Goal: Obtain resource: Obtain resource

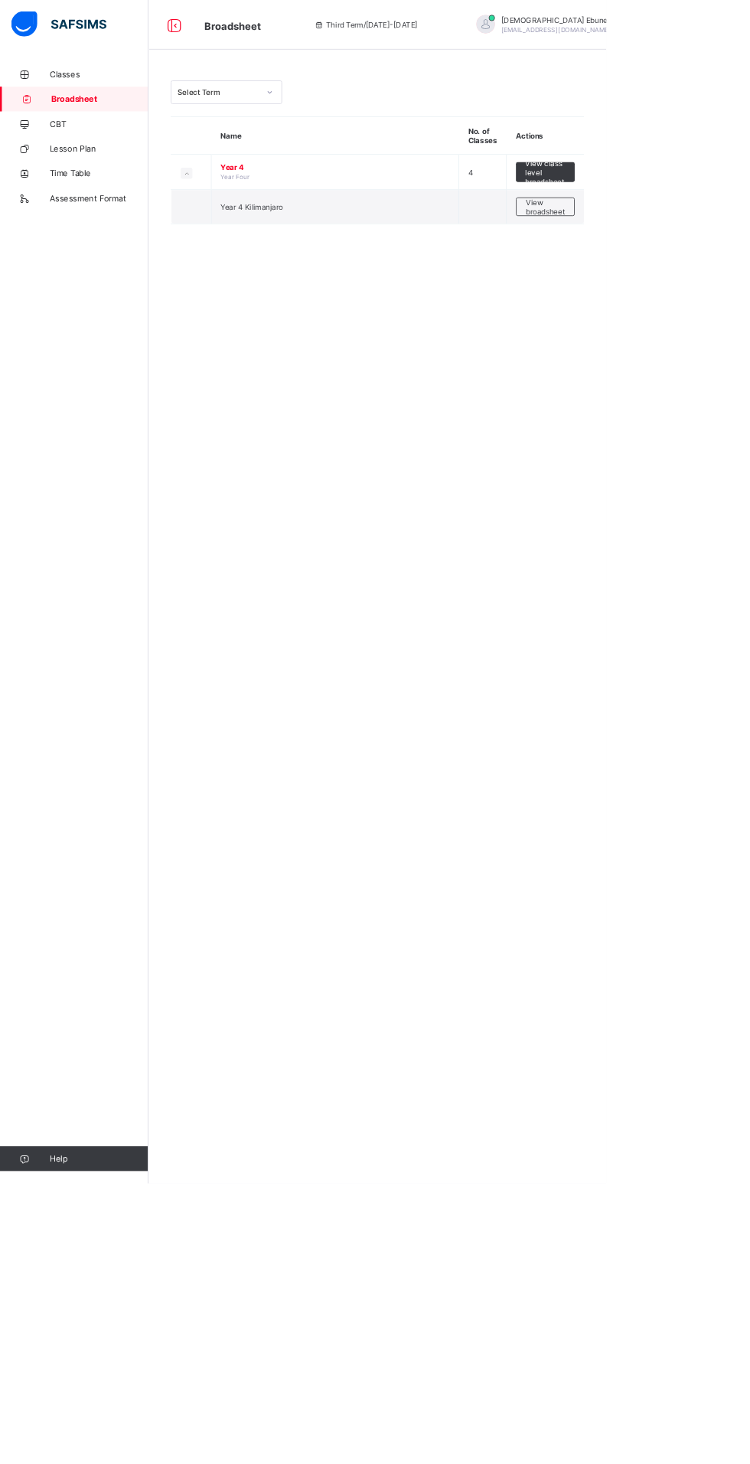
click at [658, 261] on span "View broadsheet" at bounding box center [675, 255] width 48 height 23
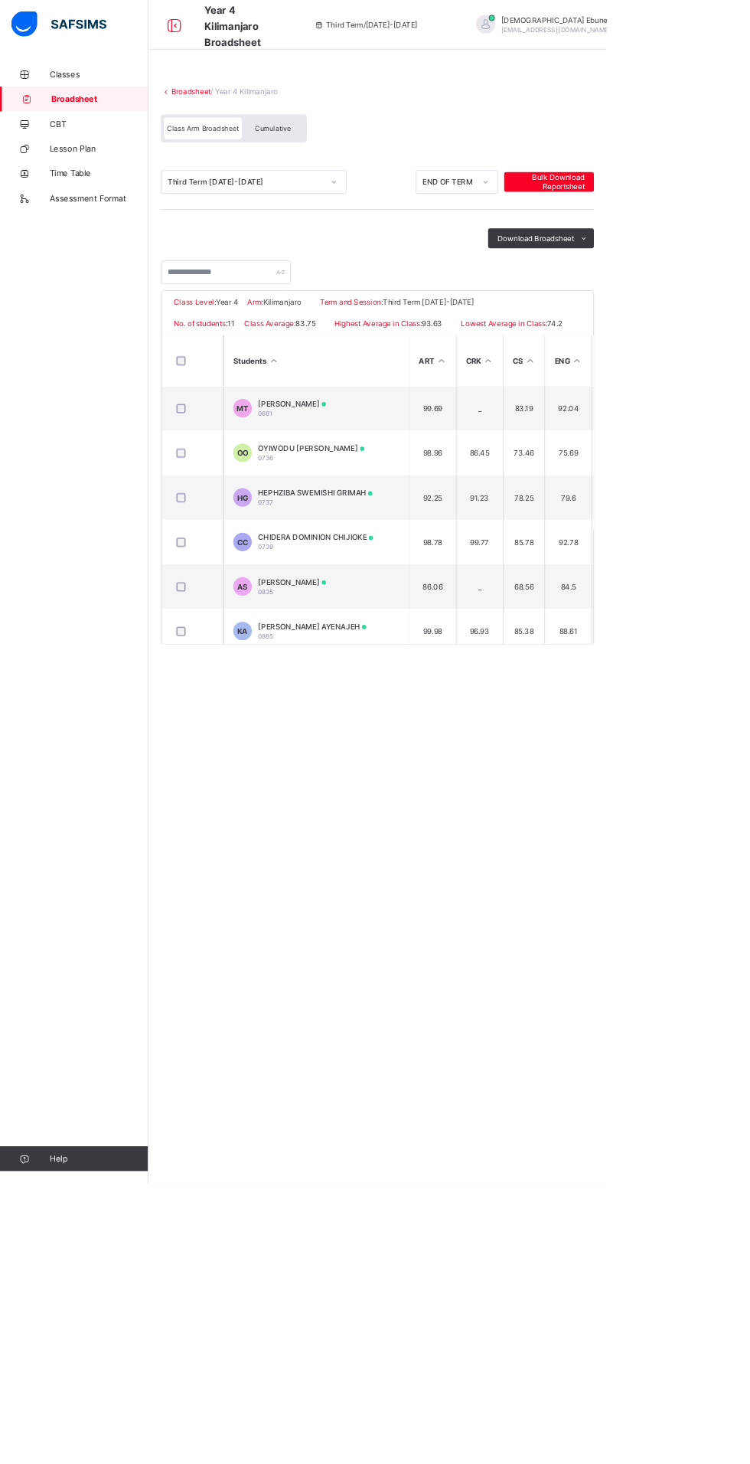
click at [90, 92] on span "Classes" at bounding box center [122, 92] width 122 height 12
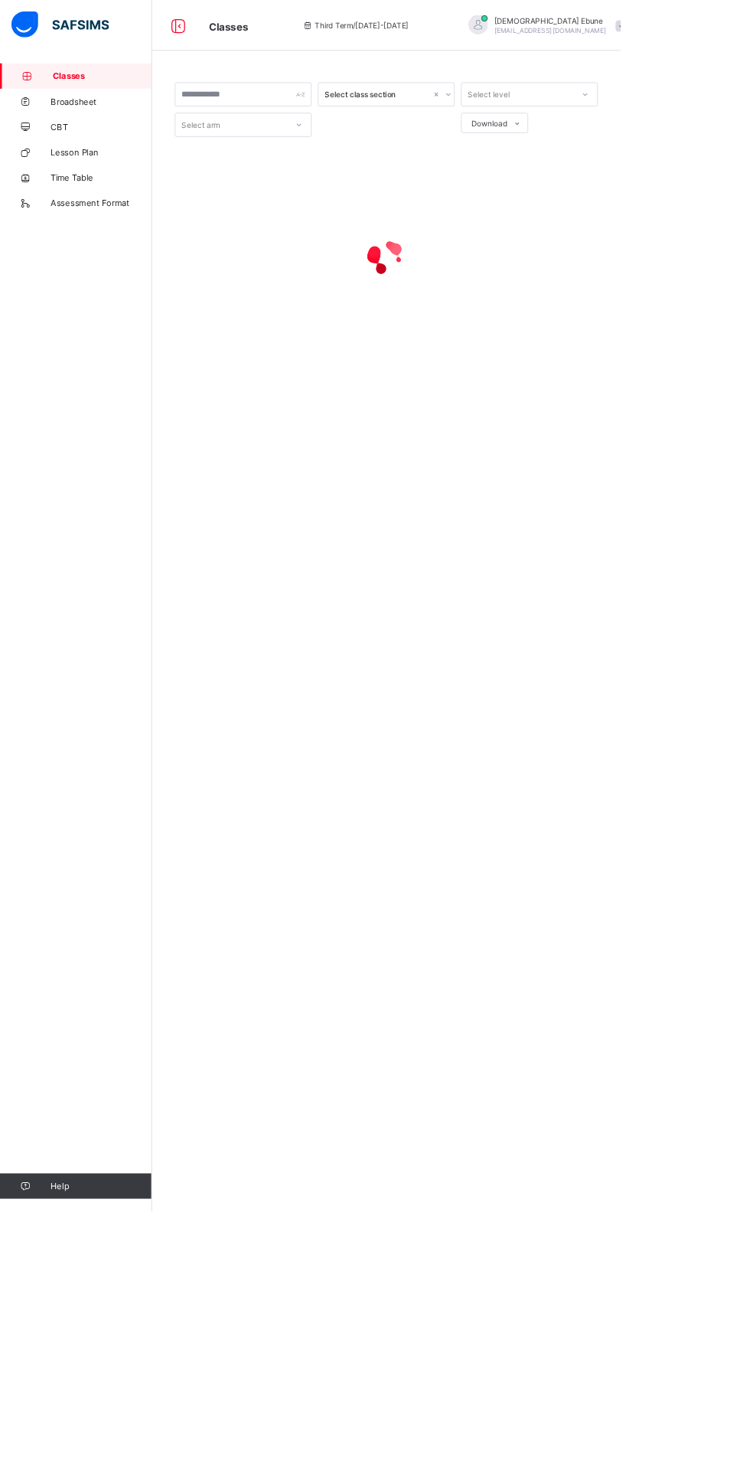
click at [96, 116] on span "Broadsheet" at bounding box center [122, 122] width 122 height 12
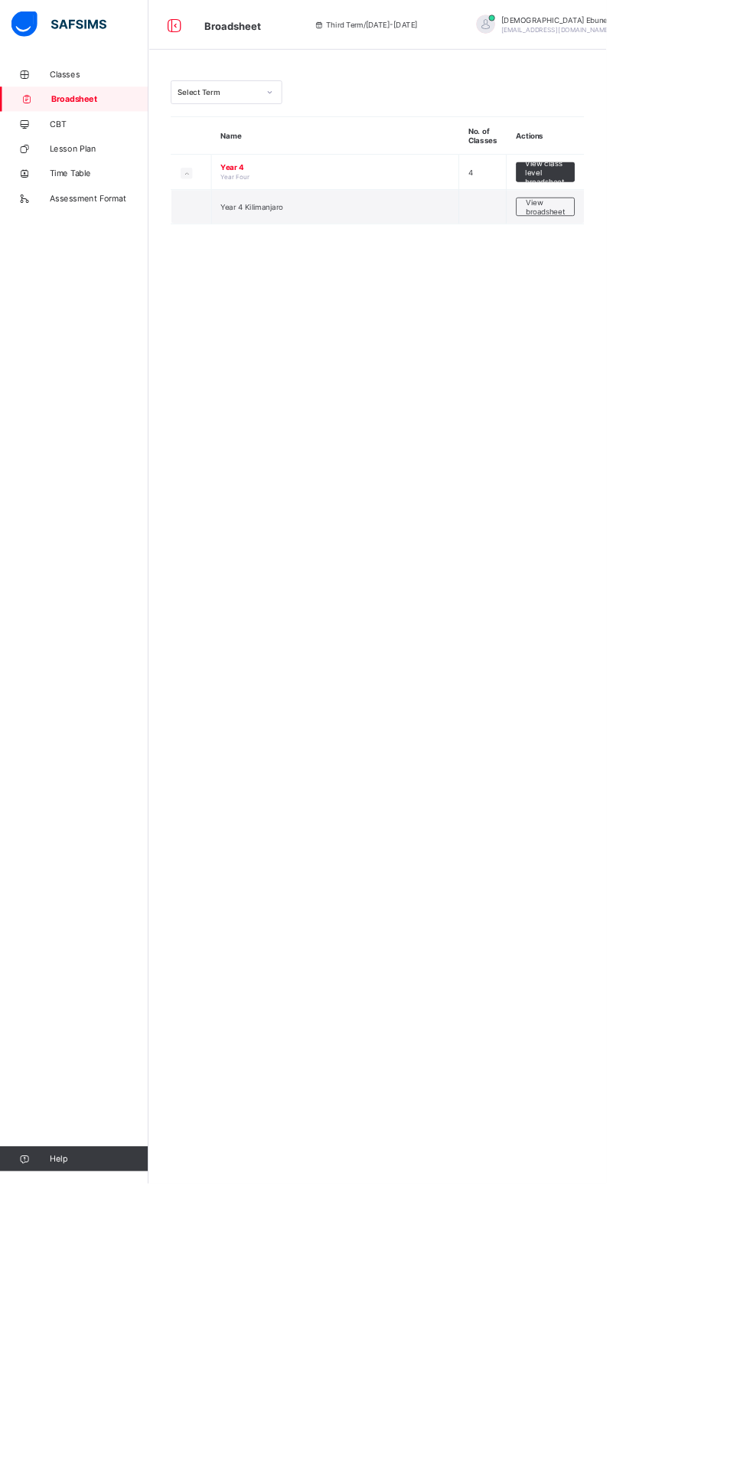
click at [665, 203] on span "View class level broadsheet" at bounding box center [675, 213] width 50 height 34
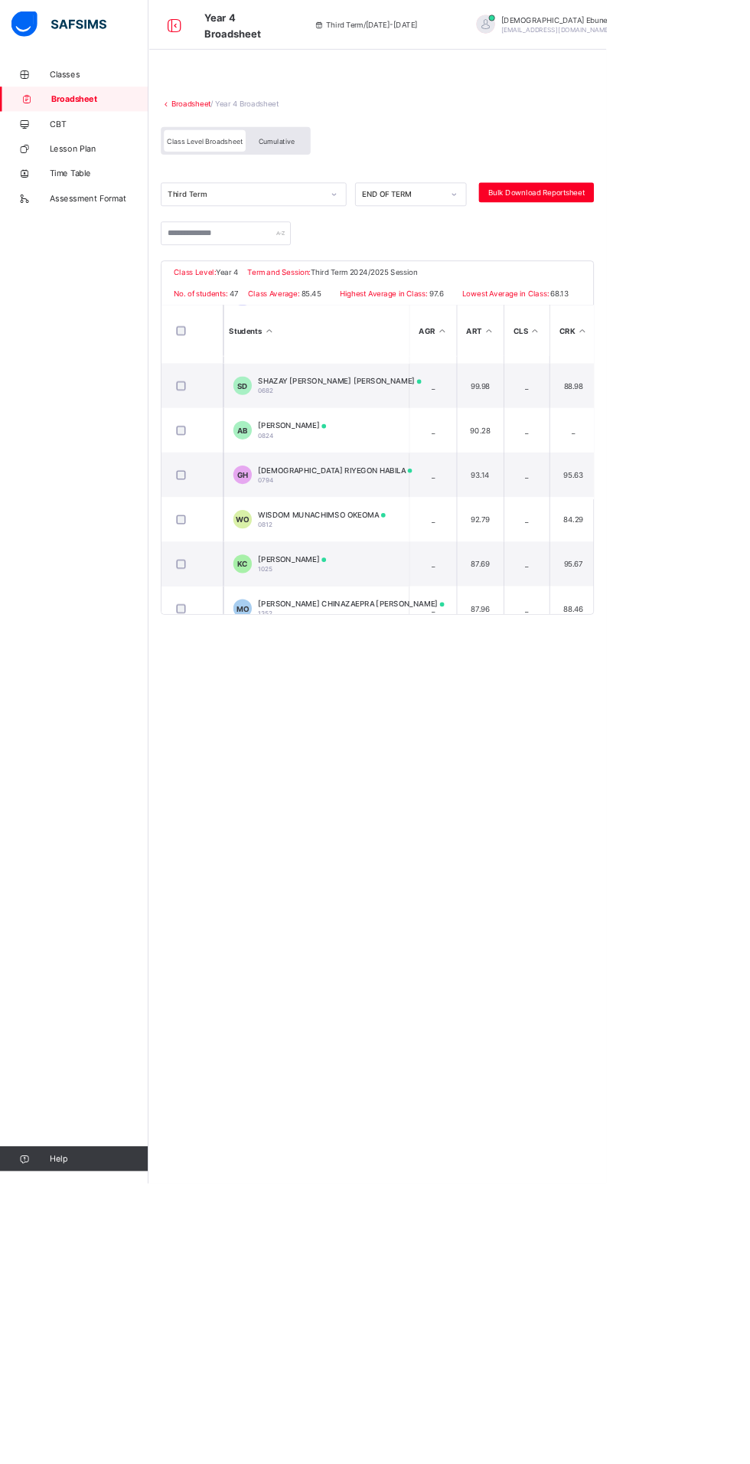
scroll to position [1204, 0]
click at [358, 642] on span "WISDOM MUNACHIMSO OKEOMA" at bounding box center [398, 635] width 158 height 11
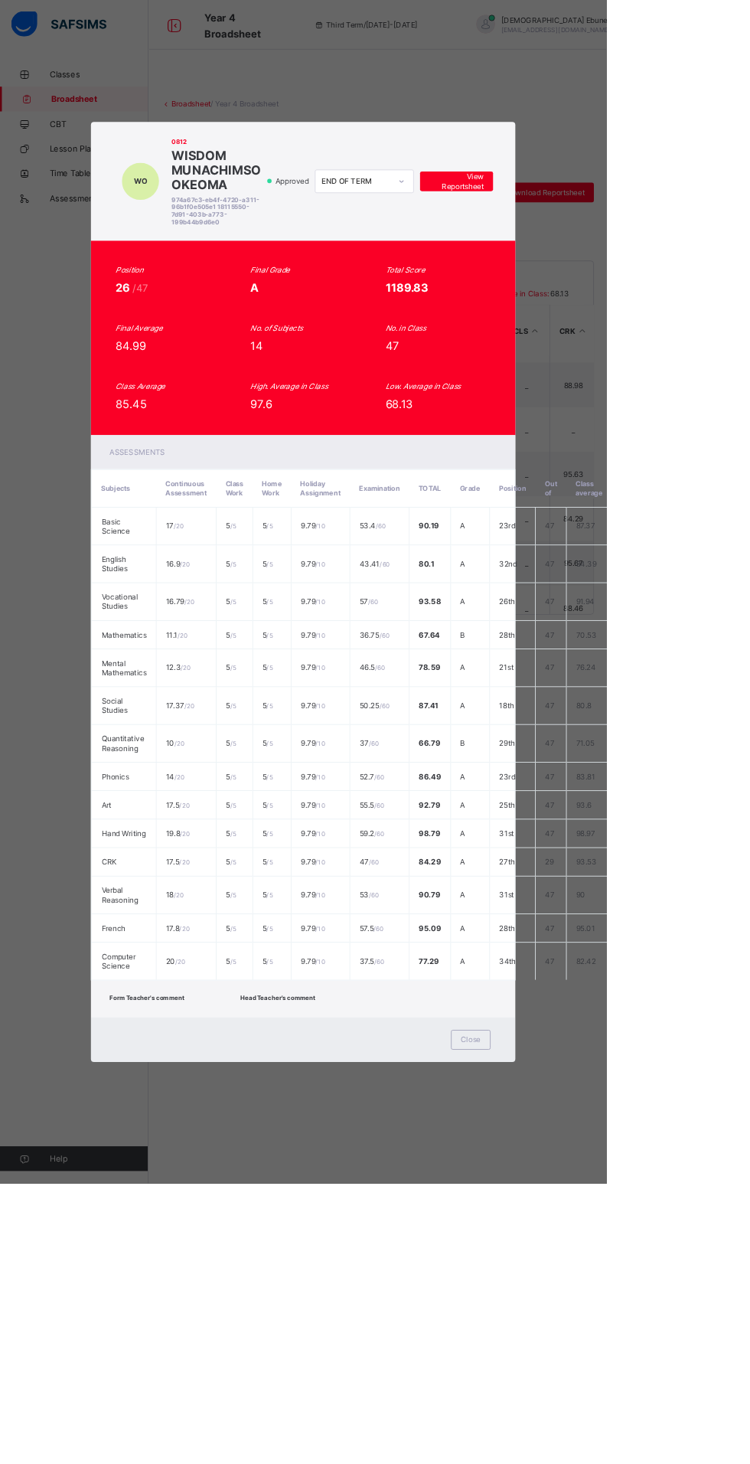
click at [599, 236] on span "View Reportsheet" at bounding box center [564, 224] width 67 height 23
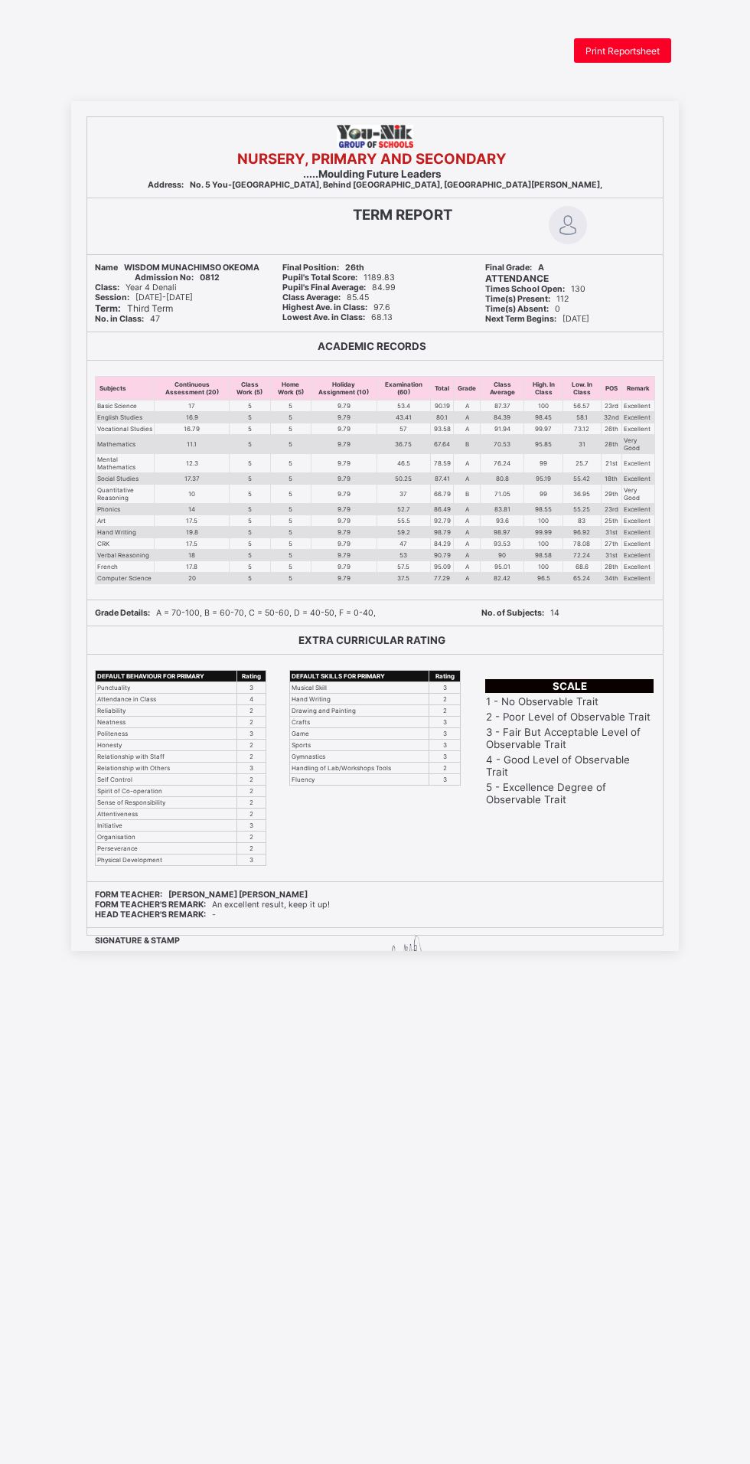
click at [622, 46] on span "Print Reportsheet" at bounding box center [623, 50] width 74 height 11
click at [648, 42] on div "Print Reportsheet" at bounding box center [622, 50] width 97 height 24
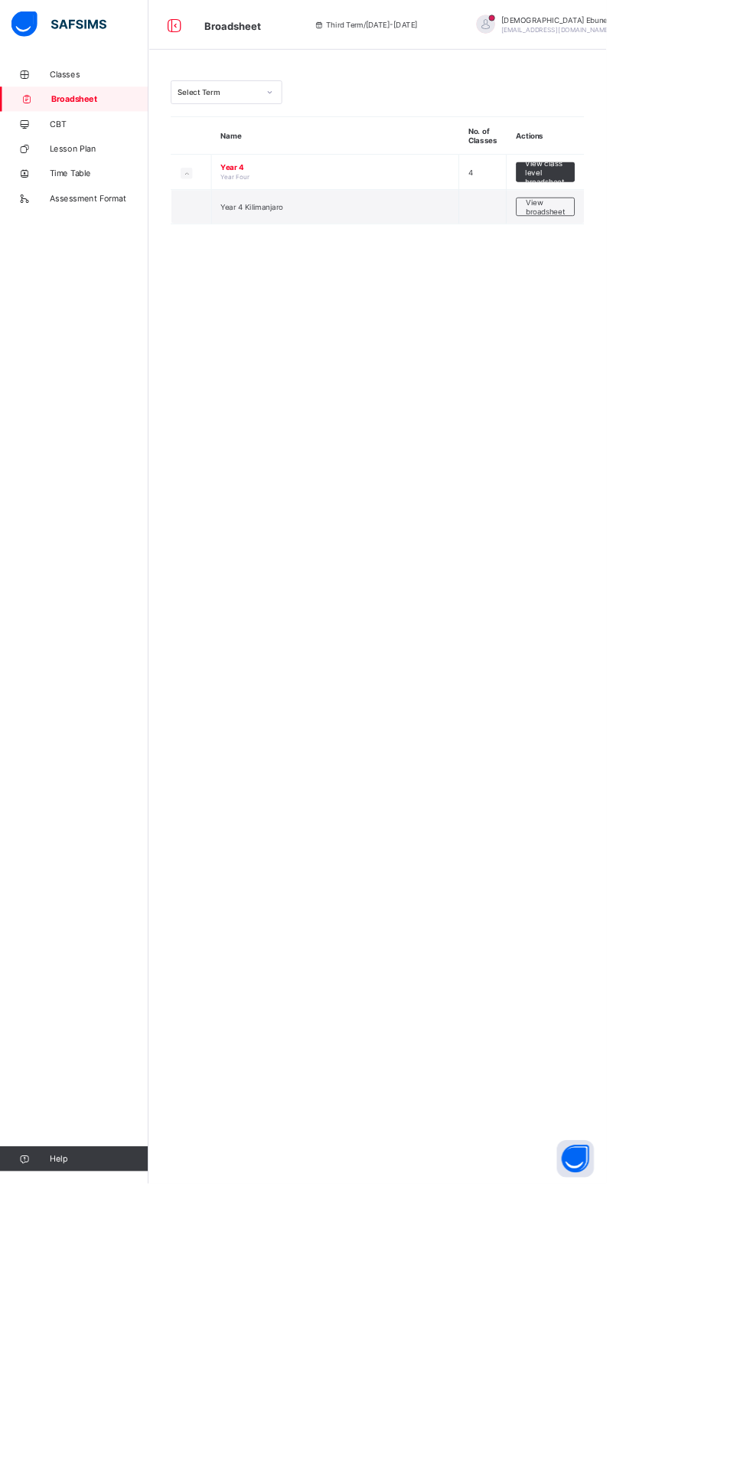
click at [677, 199] on span "View class level broadsheet" at bounding box center [675, 213] width 50 height 34
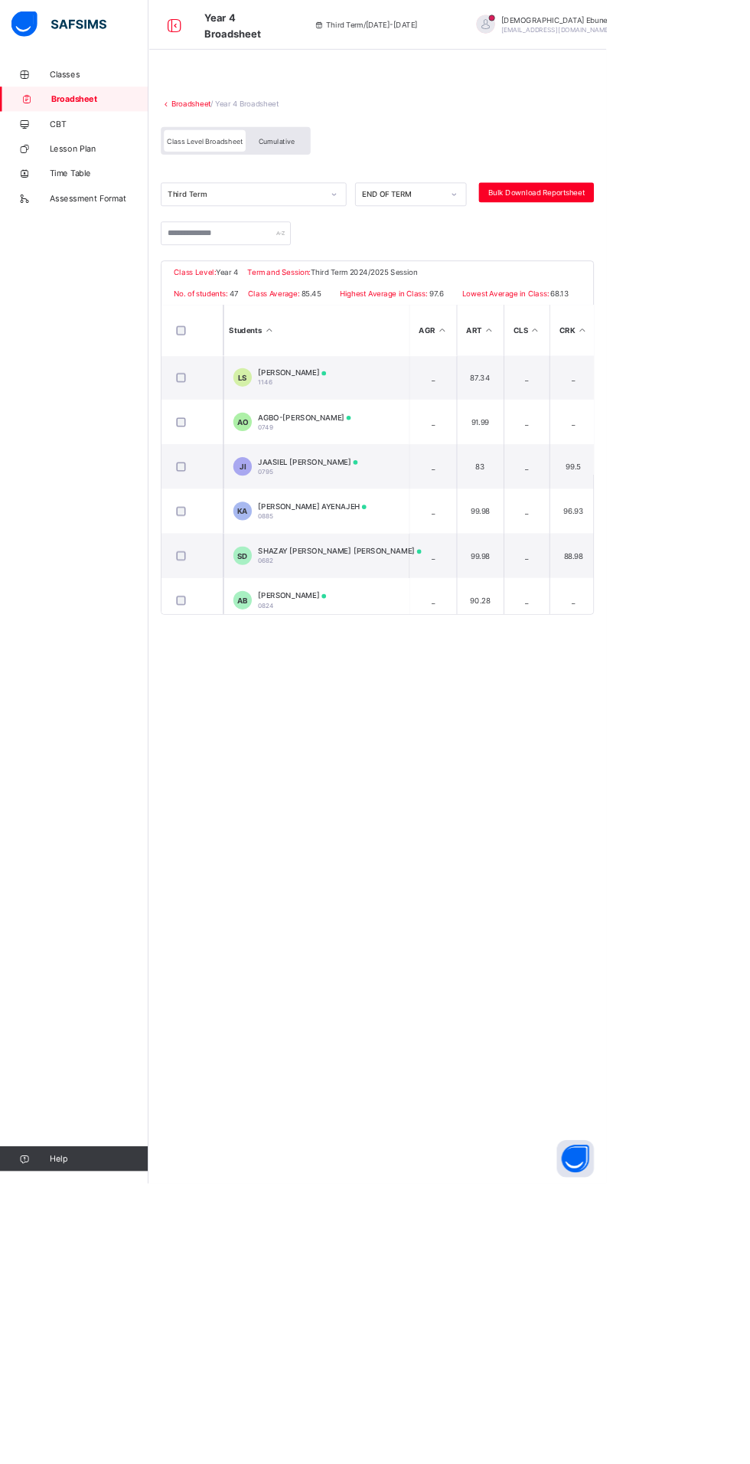
scroll to position [1001, 0]
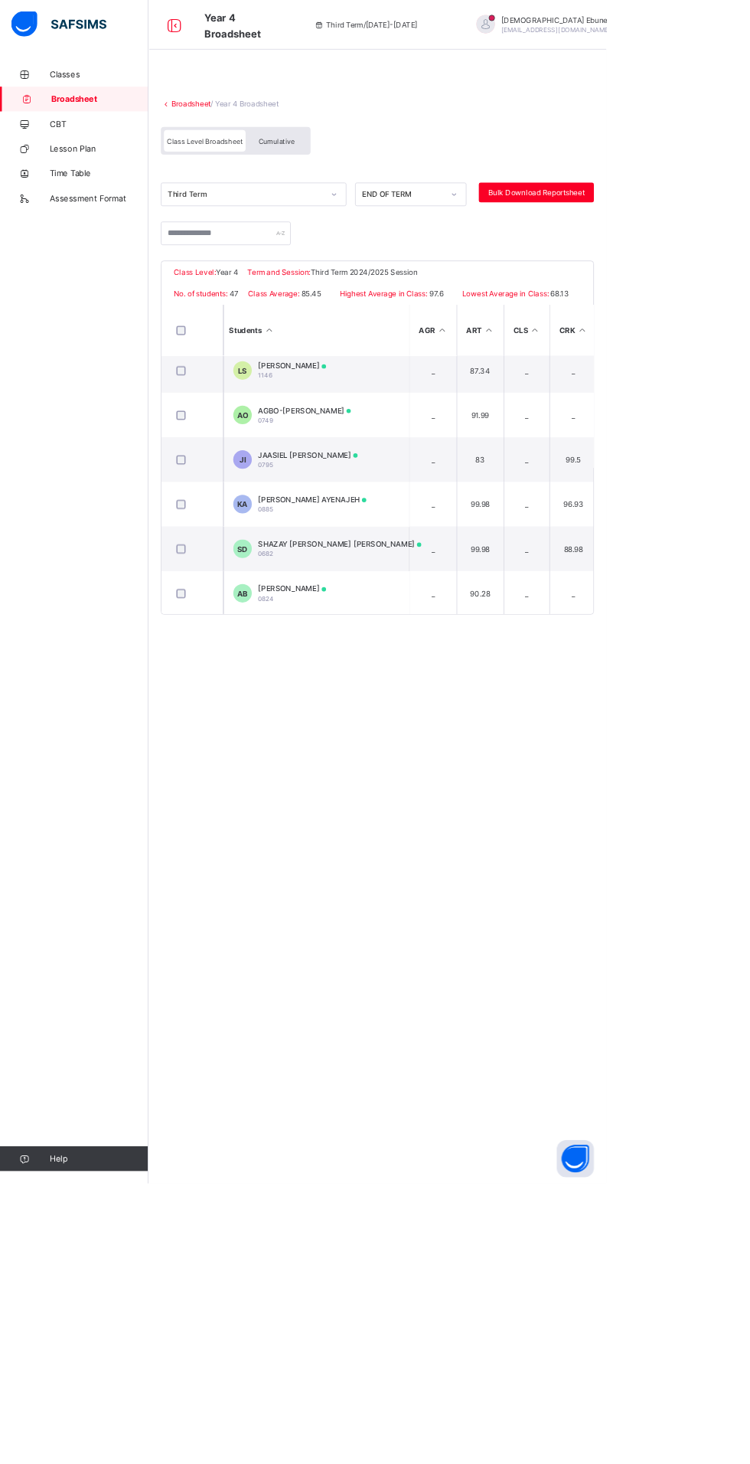
click at [388, 635] on div "KAYLA SHEKWONYAGNABIAN AYENAJEH 0885" at bounding box center [386, 623] width 134 height 23
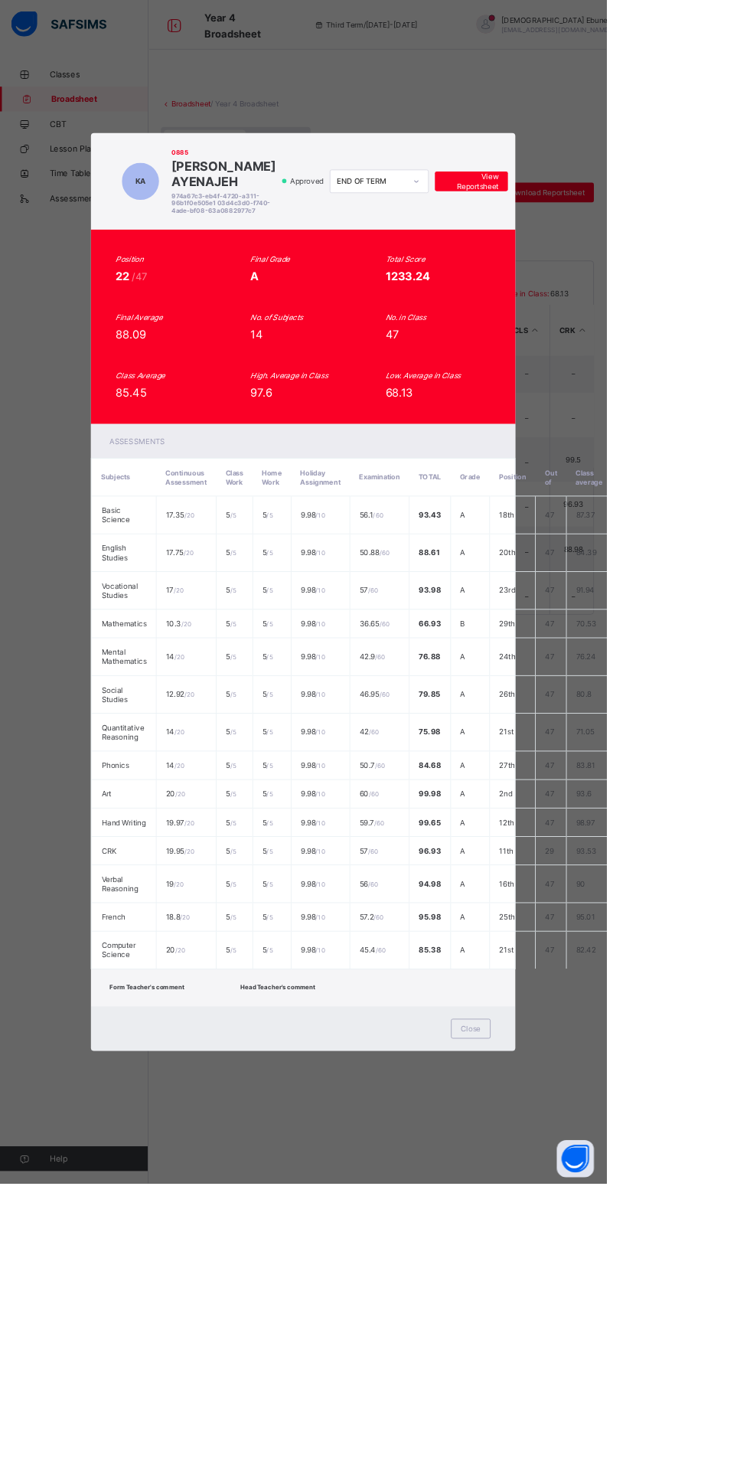
click at [617, 236] on span "View Reportsheet" at bounding box center [583, 224] width 67 height 23
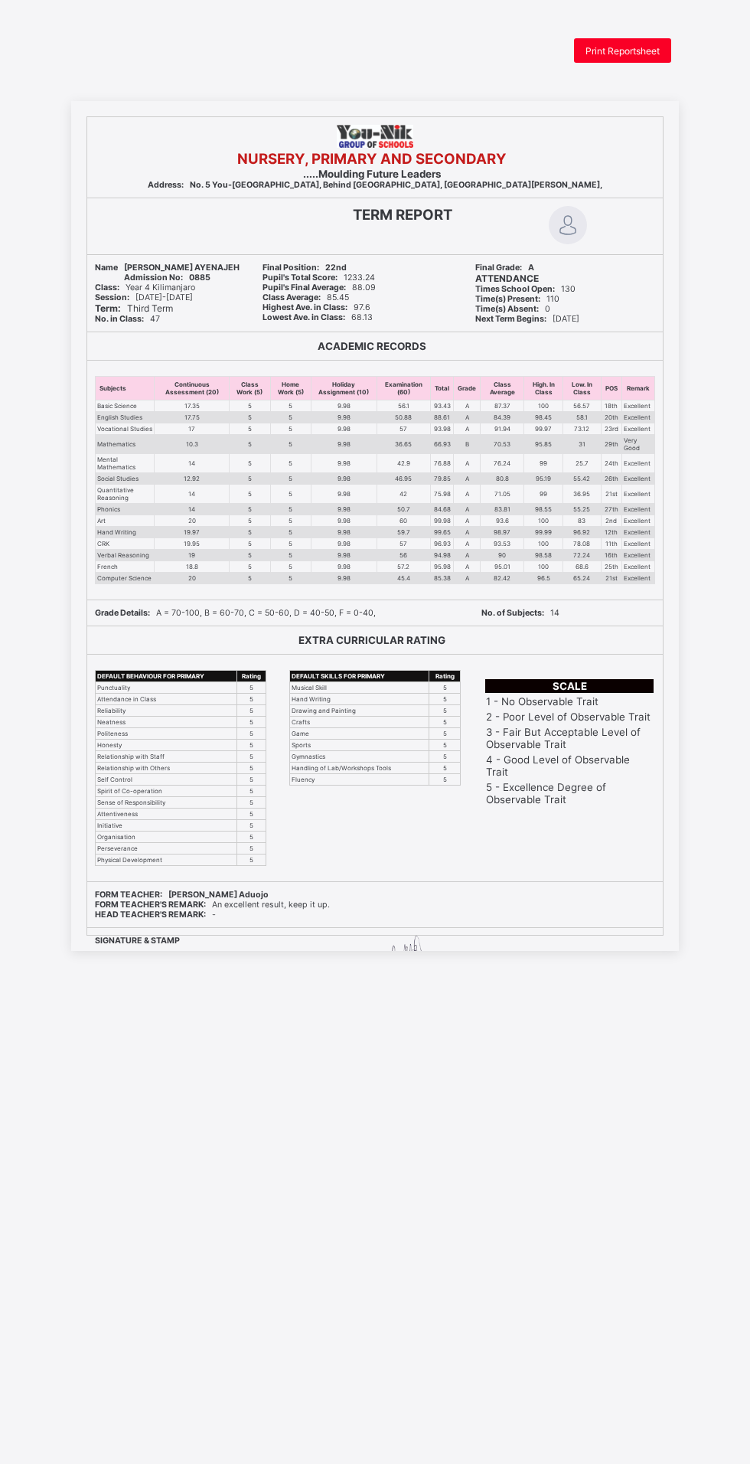
click at [633, 50] on span "Print Reportsheet" at bounding box center [623, 50] width 74 height 11
click at [642, 43] on div "Print Reportsheet" at bounding box center [622, 50] width 97 height 24
